Goal: Navigation & Orientation: Understand site structure

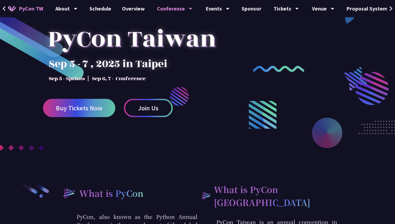
scroll to position [20, 0]
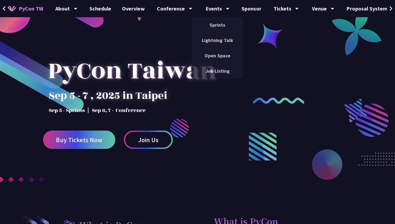
drag, startPoint x: 217, startPoint y: 26, endPoint x: 284, endPoint y: 87, distance: 90.4
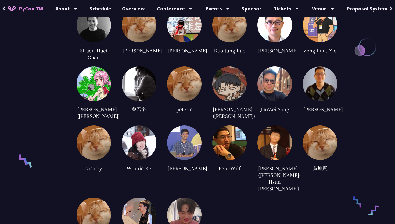
scroll to position [1208, 0]
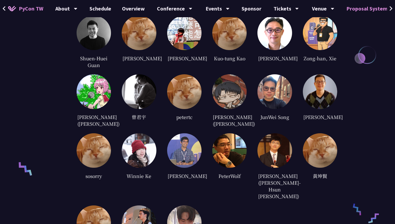
click at [370, 2] on link "Proposal System" at bounding box center [367, 8] width 52 height 17
click at [392, 9] on icon at bounding box center [391, 8] width 3 height 5
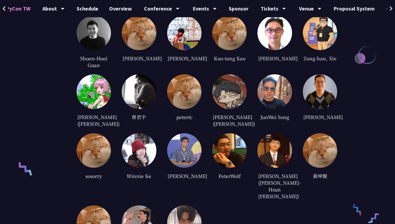
scroll to position [0, 25]
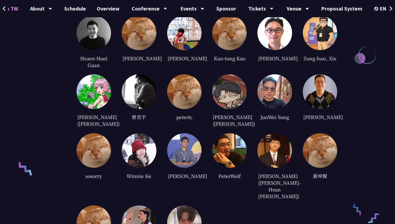
click at [392, 9] on icon at bounding box center [391, 8] width 3 height 5
click at [380, 8] on div "EN" at bounding box center [385, 8] width 20 height 17
click at [386, 41] on div "中文" at bounding box center [384, 40] width 32 height 13
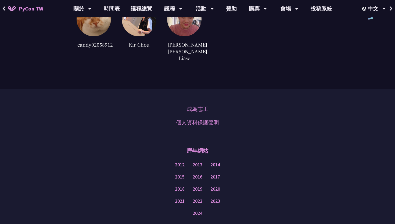
scroll to position [1379, 0]
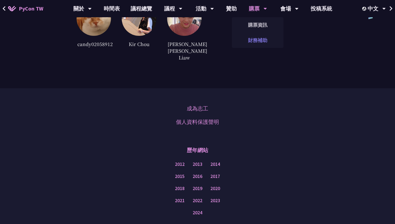
click at [264, 37] on link "財務補助" at bounding box center [258, 40] width 52 height 13
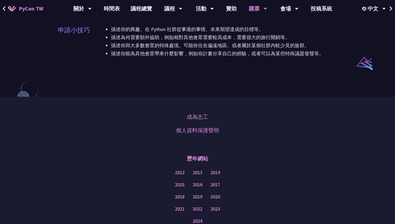
scroll to position [412, 0]
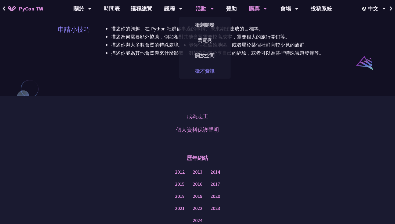
click at [209, 68] on link "徵才資訊" at bounding box center [205, 71] width 52 height 13
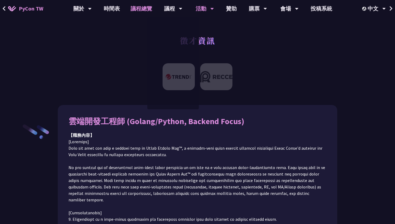
click at [148, 8] on link "議程總覽" at bounding box center [141, 8] width 32 height 17
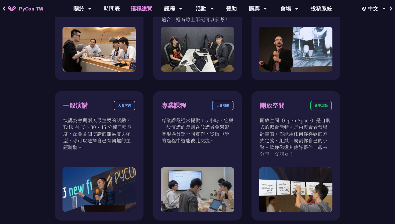
scroll to position [111, 0]
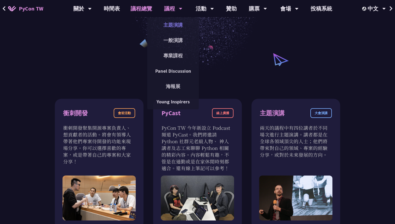
click at [172, 29] on link "主題演講" at bounding box center [173, 25] width 52 height 13
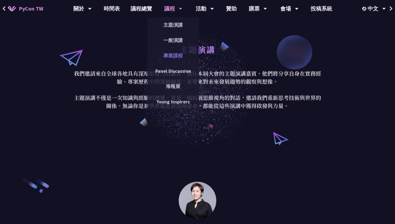
click at [177, 50] on link "專業課程" at bounding box center [173, 55] width 52 height 13
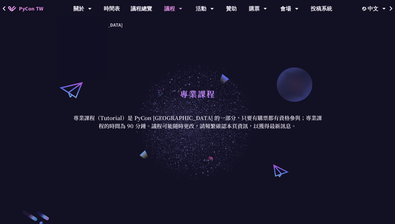
click at [45, 10] on link "PyCon TW" at bounding box center [26, 8] width 46 height 13
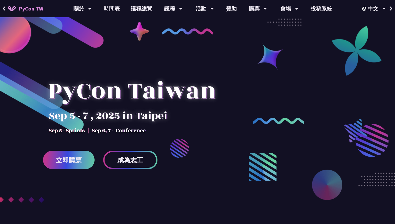
click at [3, 11] on span at bounding box center [3, 9] width 3 height 8
click at [3, 8] on icon at bounding box center [4, 8] width 3 height 5
click at [4, 8] on icon at bounding box center [3, 8] width 3 height 5
click at [5, 8] on icon at bounding box center [3, 8] width 3 height 5
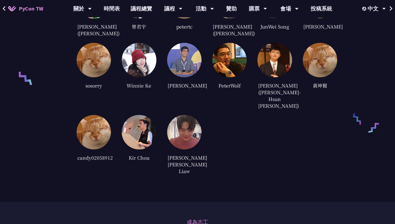
scroll to position [1267, 0]
